Goal: Check status: Check status

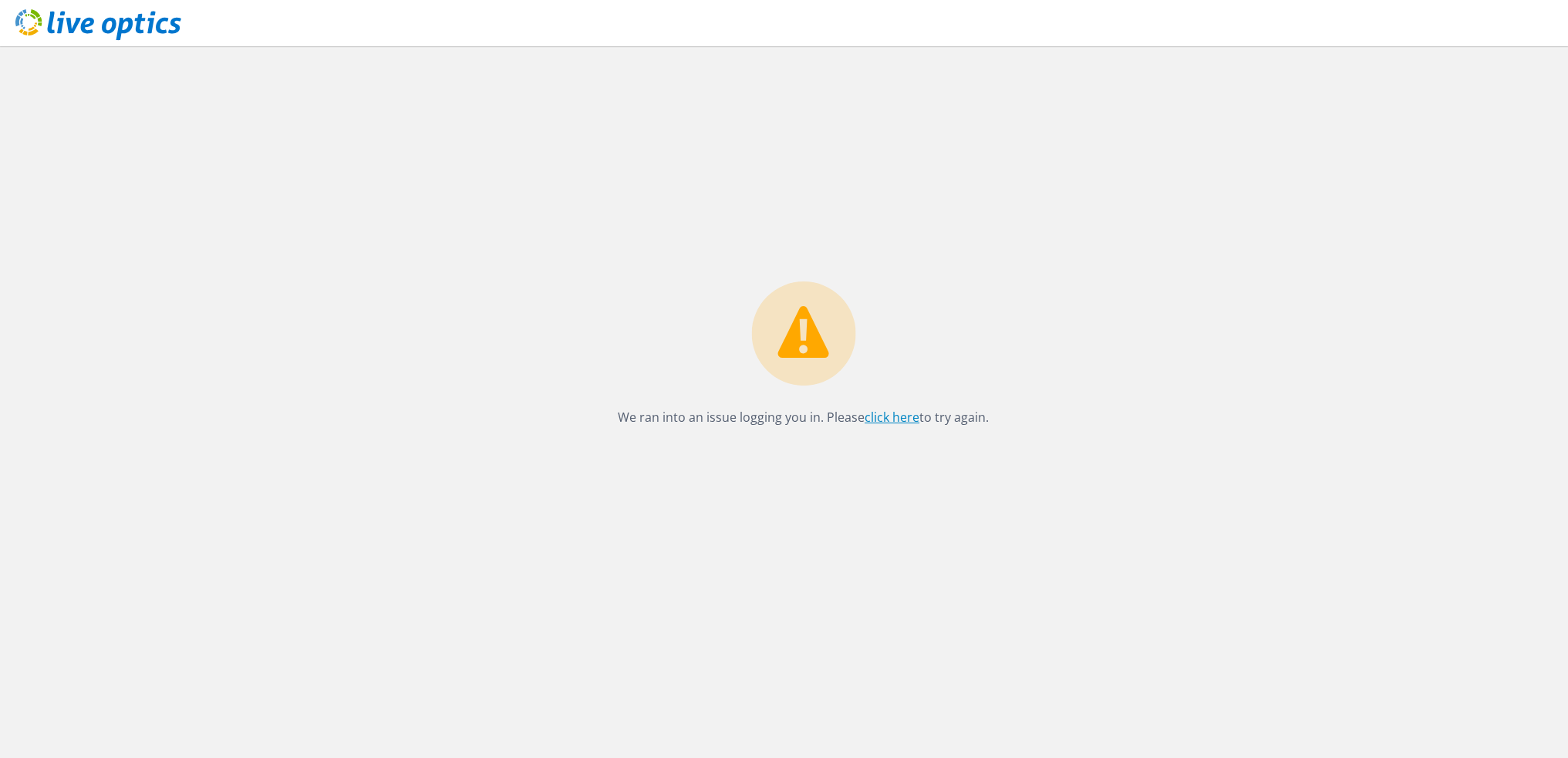
click at [889, 422] on link "click here" at bounding box center [891, 417] width 54 height 17
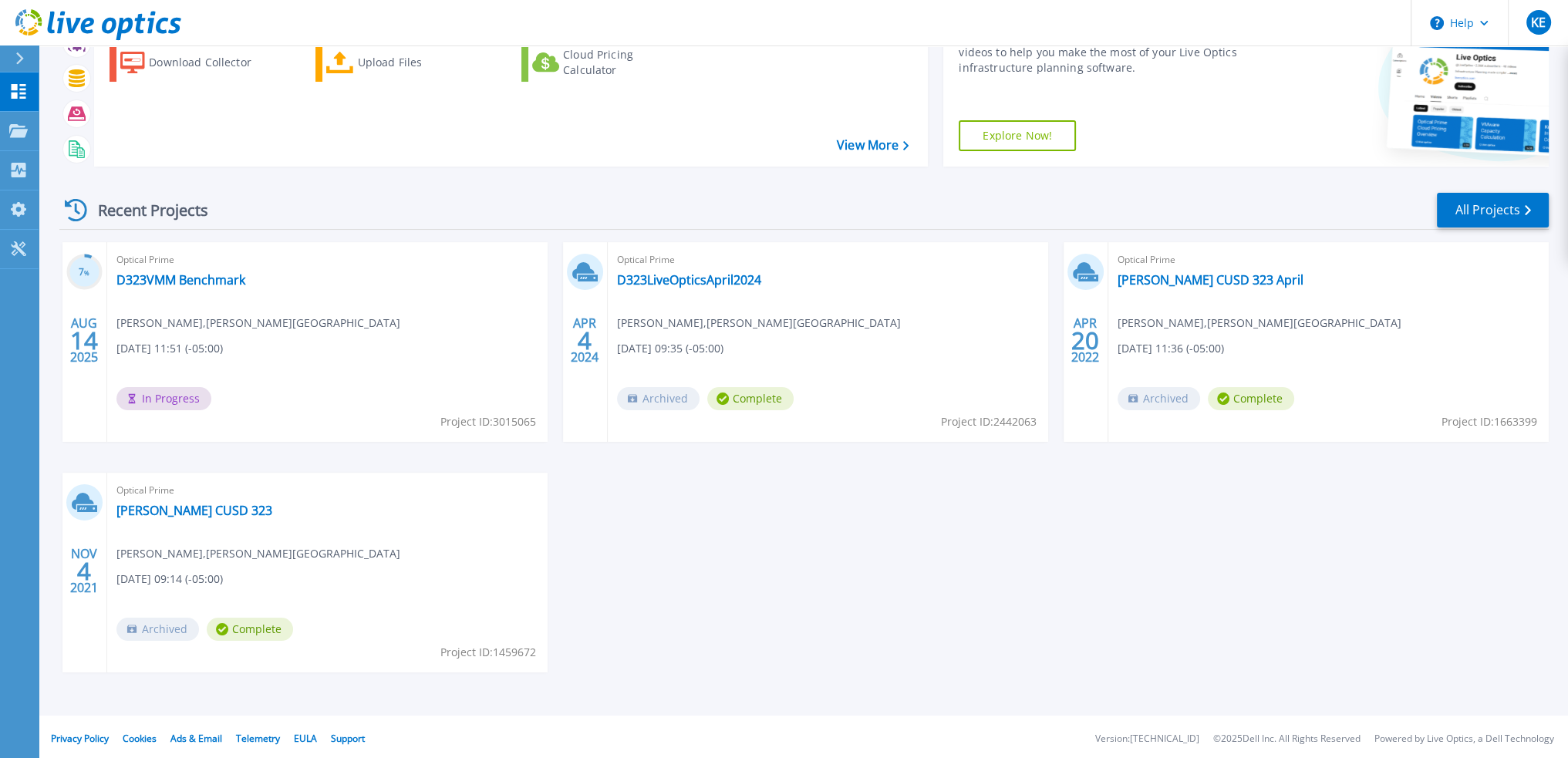
scroll to position [96, 0]
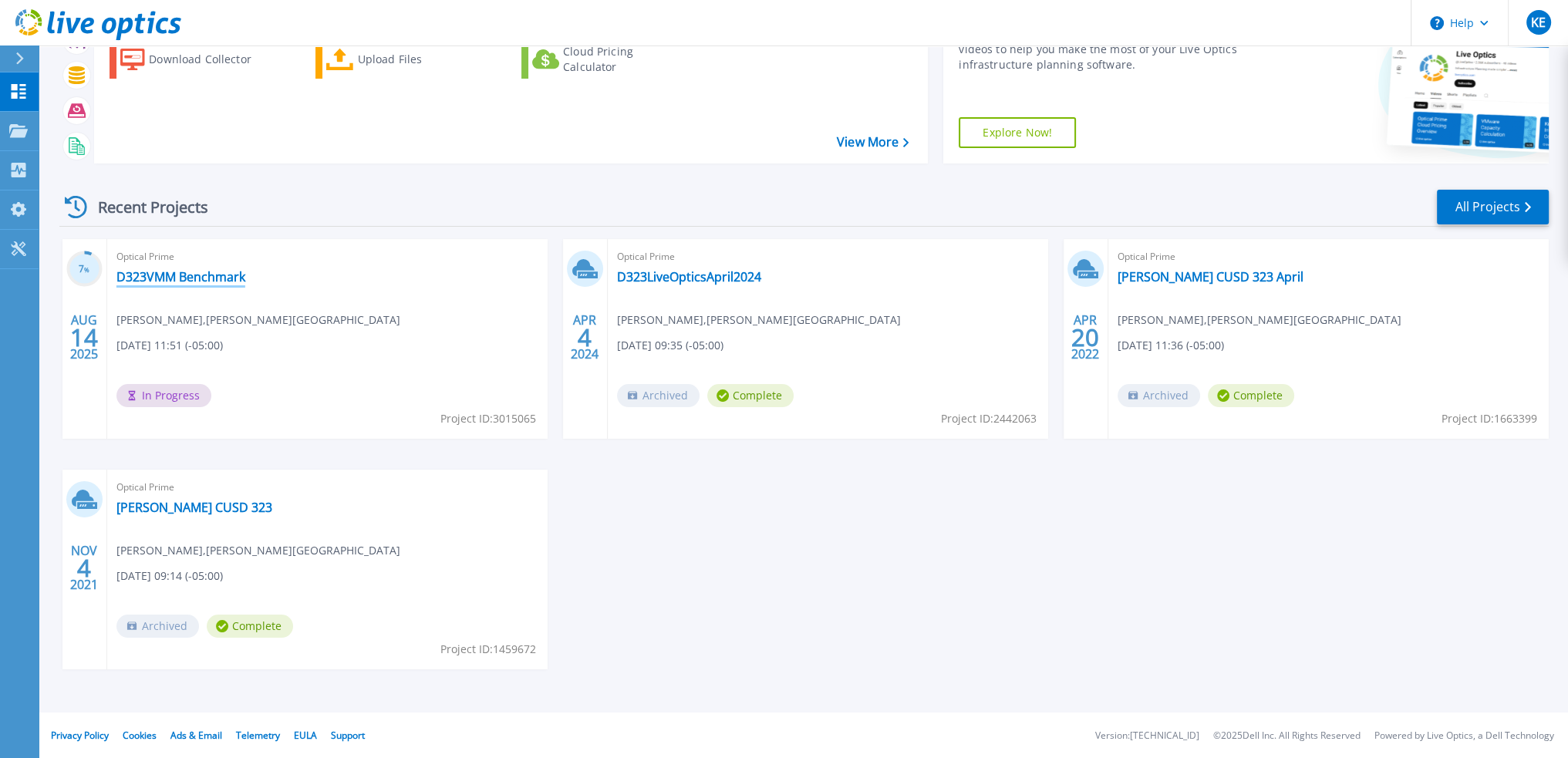
click at [182, 280] on link "D323VMM Benchmark" at bounding box center [180, 276] width 129 height 16
